Goal: Check status: Check status

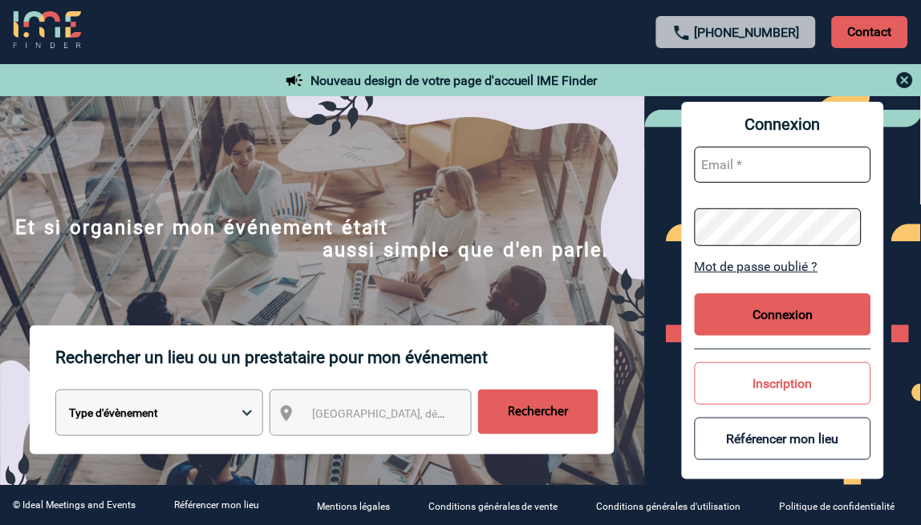
type input "[EMAIL_ADDRESS][DOMAIN_NAME]"
drag, startPoint x: 778, startPoint y: 325, endPoint x: 819, endPoint y: 300, distance: 47.9
click at [778, 325] on button "Connexion" at bounding box center [783, 315] width 177 height 43
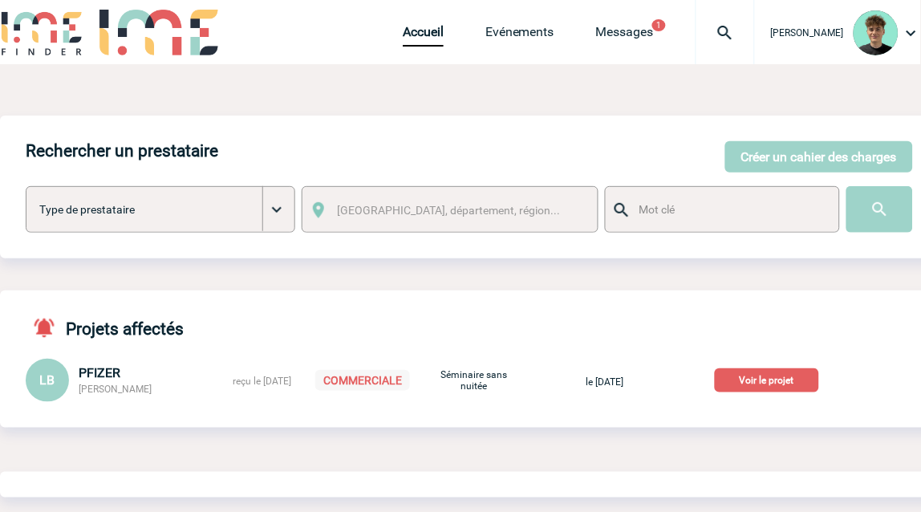
click at [794, 316] on div "Projets affectés LB PFIZER Laurence BOUCHER reçu le 18-09-2025 COMMERCIALE Sémi…" at bounding box center [469, 358] width 939 height 137
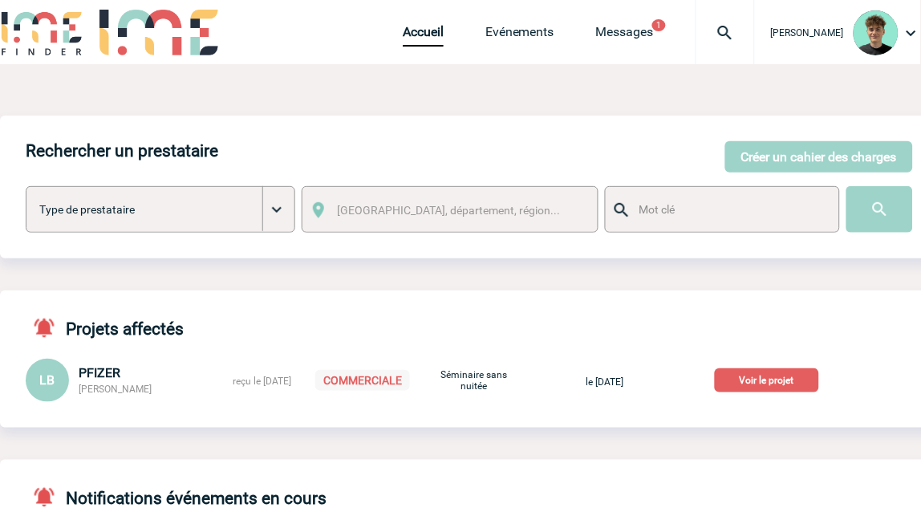
click at [754, 56] on div at bounding box center [725, 32] width 59 height 64
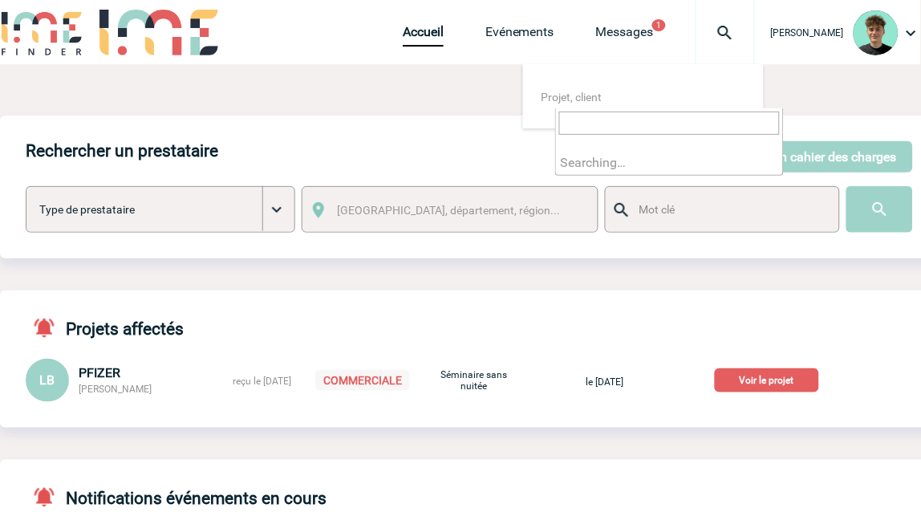
type input "2000425562"
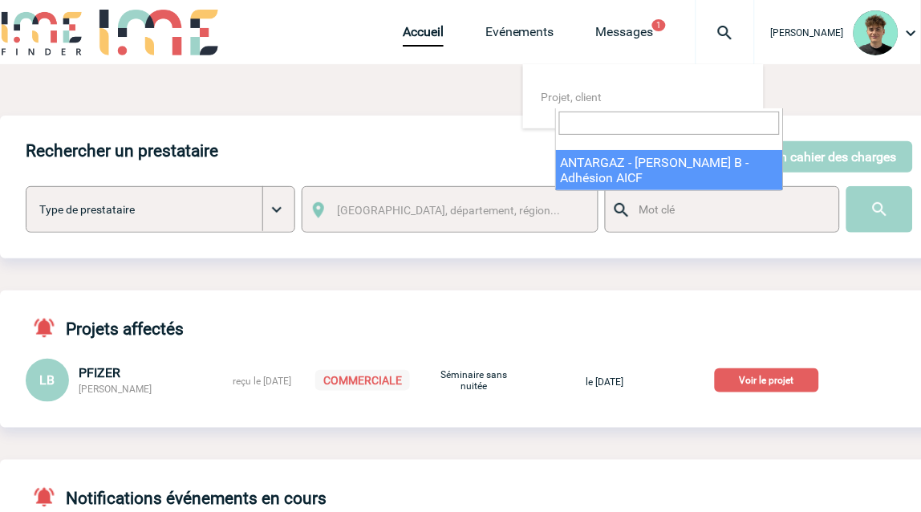
select select "25063"
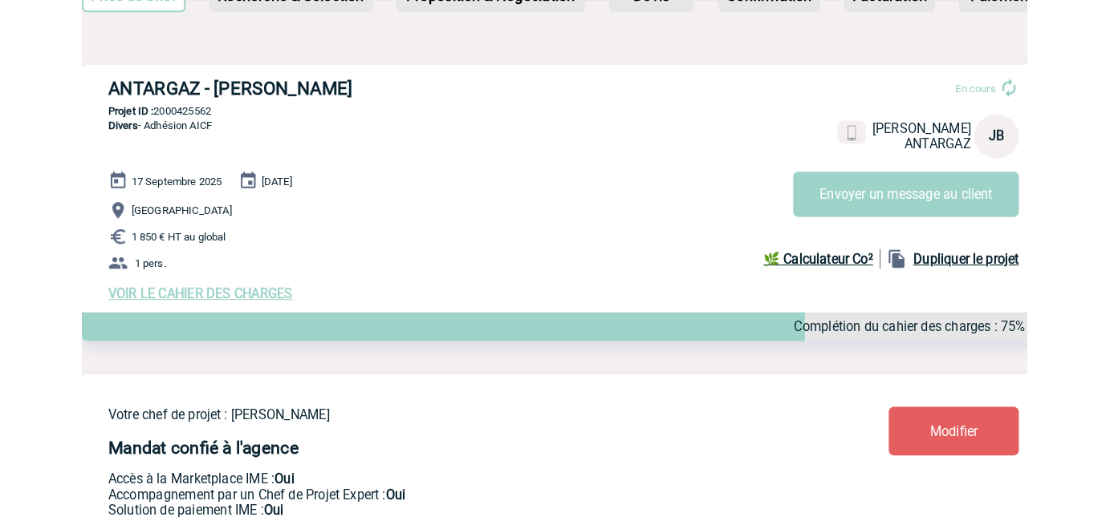
scroll to position [89, 0]
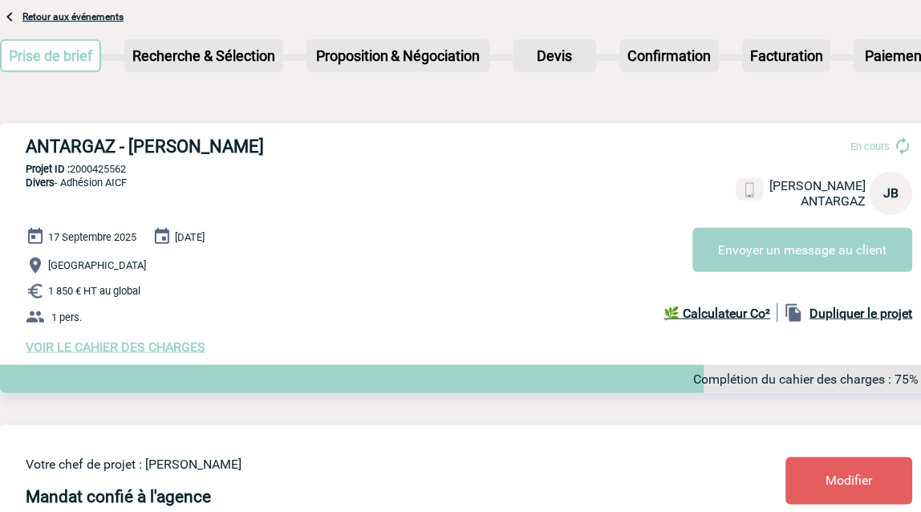
click at [99, 180] on span "Divers - Adhésion AICF" at bounding box center [76, 183] width 101 height 12
drag, startPoint x: 99, startPoint y: 180, endPoint x: 154, endPoint y: 182, distance: 54.6
click at [154, 182] on div "ANTARGAZ - Jérémy BIDAUT En cours Jérémy BIDAUT ANTARGAZ JB Envoyer un message …" at bounding box center [469, 246] width 939 height 244
copy div "Adhésion AICF"
click at [335, 343] on div "VOIR LE CAHIER DES CHARGES Complétion du cahier des charges : 75%" at bounding box center [482, 346] width 913 height 15
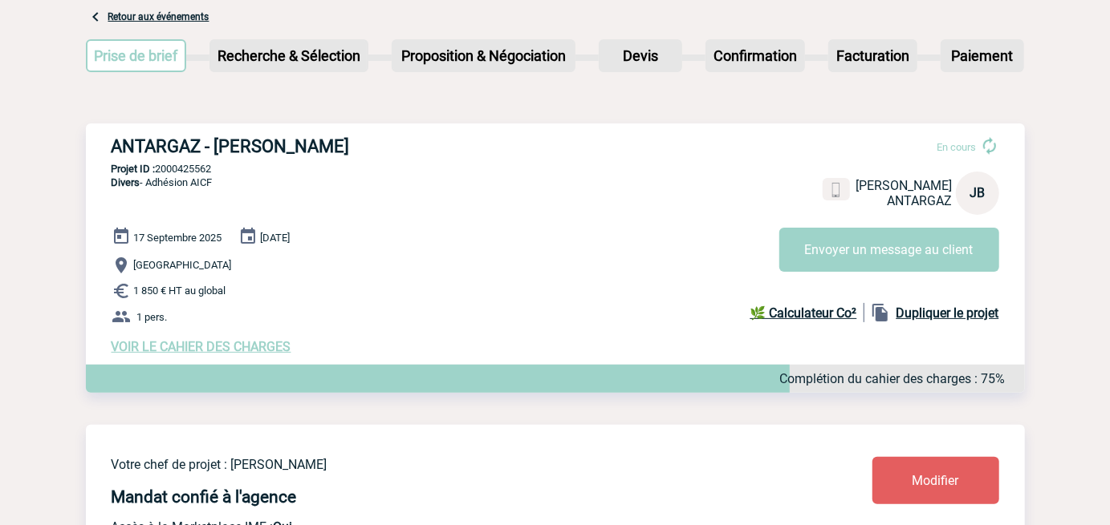
drag, startPoint x: 586, startPoint y: 193, endPoint x: 599, endPoint y: 190, distance: 12.3
click at [586, 193] on div "ANTARGAZ - Jérémy BIDAUT En cours Jérémy BIDAUT ANTARGAZ JB Envoyer un message …" at bounding box center [555, 246] width 939 height 244
